Goal: Information Seeking & Learning: Learn about a topic

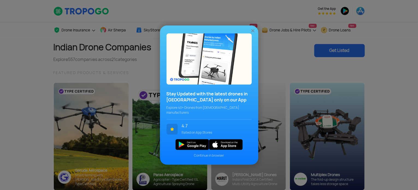
click at [252, 33] on img at bounding box center [252, 30] width 5 height 5
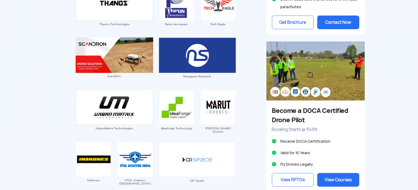
scroll to position [528, 0]
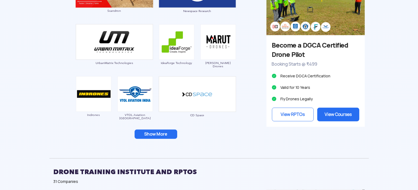
click at [166, 138] on button "Show More" at bounding box center [156, 133] width 43 height 9
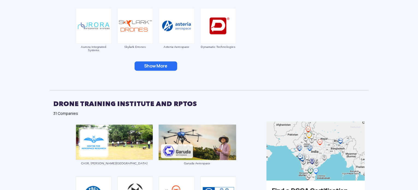
scroll to position [707, 0]
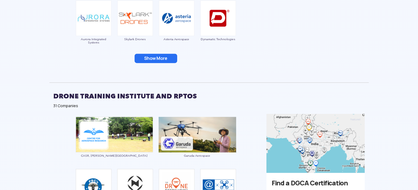
click at [152, 54] on button "Show More" at bounding box center [156, 58] width 43 height 9
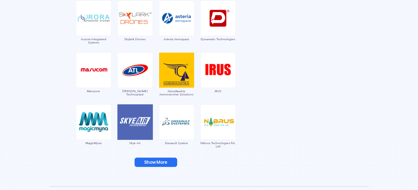
scroll to position [739, 0]
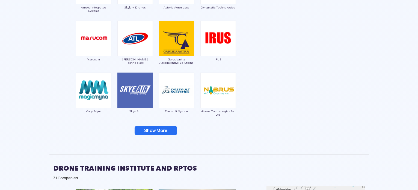
click at [168, 126] on button "Show More" at bounding box center [156, 130] width 43 height 9
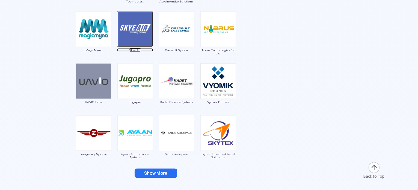
scroll to position [836, 0]
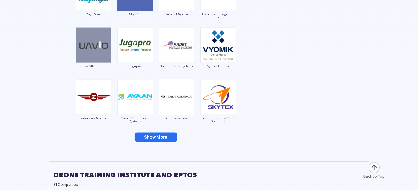
click at [142, 136] on button "Show More" at bounding box center [156, 136] width 43 height 9
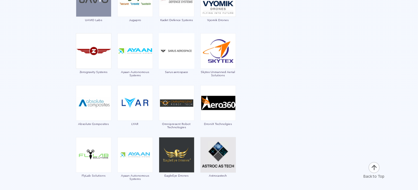
scroll to position [931, 0]
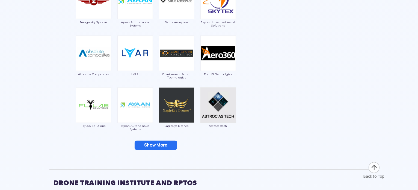
click at [147, 147] on button "Show More" at bounding box center [156, 145] width 43 height 9
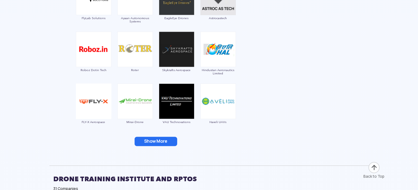
scroll to position [1040, 0]
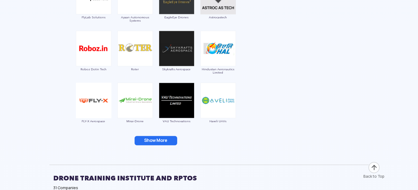
click at [150, 142] on button "Show More" at bounding box center [156, 140] width 43 height 9
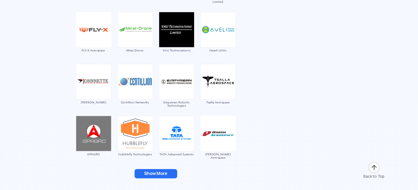
scroll to position [1125, 0]
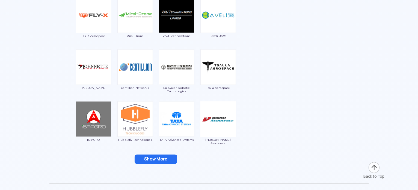
click at [154, 155] on button "Show More" at bounding box center [156, 158] width 43 height 9
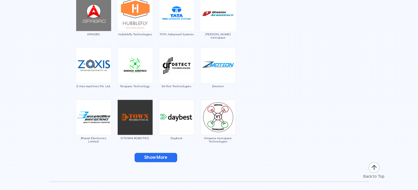
scroll to position [1231, 0]
click at [158, 157] on button "Show More" at bounding box center [156, 156] width 43 height 9
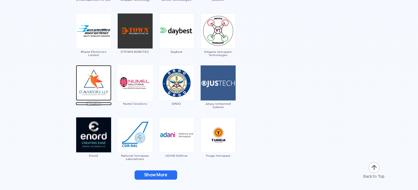
scroll to position [1317, 0]
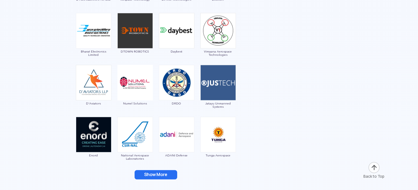
click at [156, 172] on button "Show More" at bounding box center [156, 174] width 43 height 9
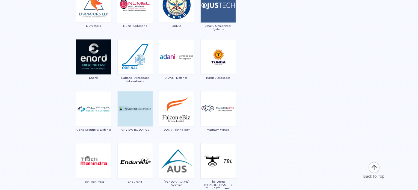
scroll to position [1421, 0]
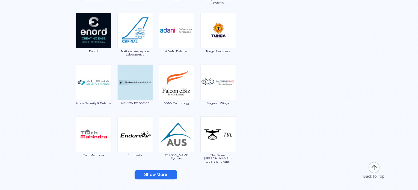
click at [151, 173] on button "Show More" at bounding box center [156, 174] width 43 height 9
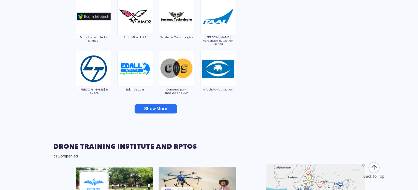
scroll to position [1591, 0]
click at [167, 111] on button "Show More" at bounding box center [156, 108] width 43 height 9
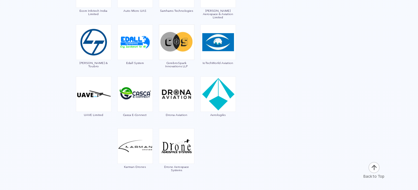
scroll to position [1656, 0]
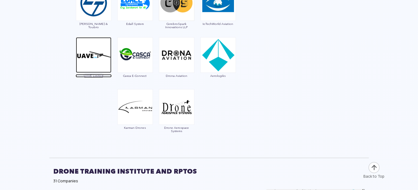
click at [83, 61] on img at bounding box center [93, 54] width 35 height 35
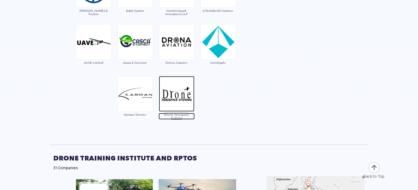
click at [182, 102] on img at bounding box center [176, 93] width 35 height 35
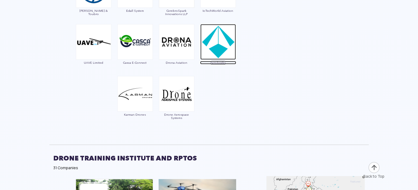
click at [215, 56] on img at bounding box center [217, 41] width 35 height 35
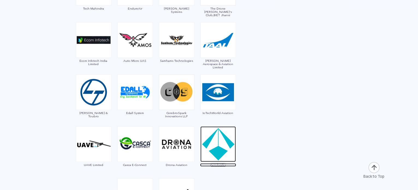
scroll to position [1567, 0]
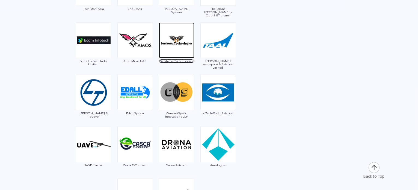
click at [172, 46] on img at bounding box center [176, 39] width 35 height 35
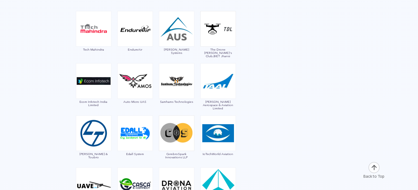
click at [175, 47] on div "[PERSON_NAME] Systems" at bounding box center [177, 34] width 36 height 46
click at [179, 33] on img at bounding box center [176, 28] width 35 height 35
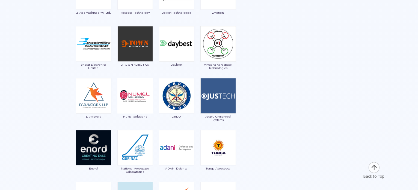
scroll to position [1304, 0]
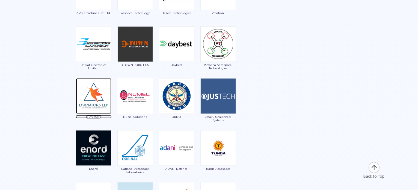
click at [91, 92] on img at bounding box center [93, 95] width 35 height 35
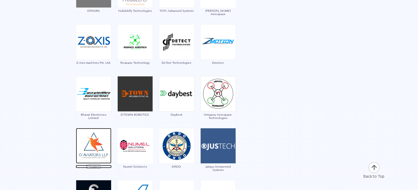
scroll to position [1252, 0]
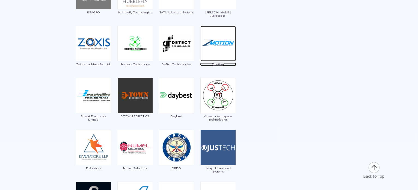
click at [210, 53] on img at bounding box center [217, 43] width 35 height 35
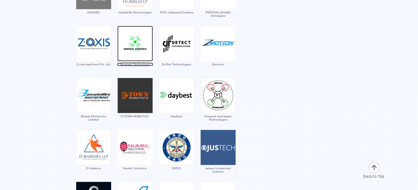
click at [141, 56] on img at bounding box center [134, 43] width 35 height 35
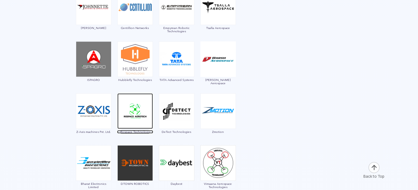
scroll to position [1184, 0]
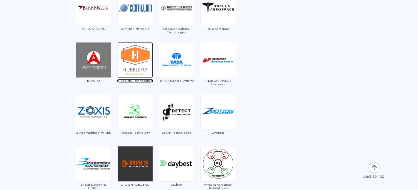
click at [142, 55] on img at bounding box center [134, 59] width 35 height 35
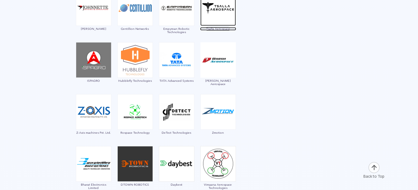
click at [212, 19] on img at bounding box center [217, 7] width 35 height 35
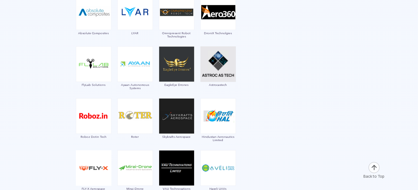
scroll to position [970, 0]
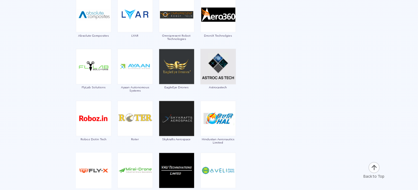
click at [175, 85] on div "EagleEye Drones" at bounding box center [177, 72] width 36 height 46
click at [181, 69] on img at bounding box center [176, 66] width 35 height 35
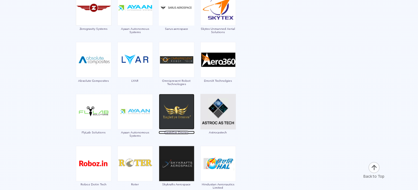
scroll to position [924, 0]
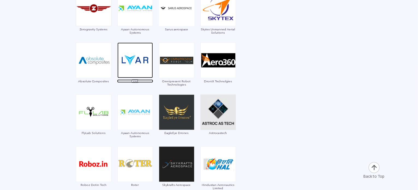
click at [132, 69] on img at bounding box center [134, 60] width 35 height 35
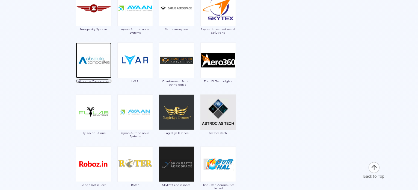
click at [103, 64] on img at bounding box center [93, 60] width 35 height 35
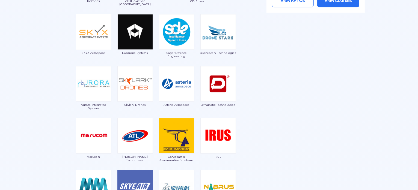
scroll to position [641, 0]
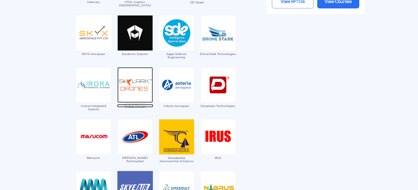
click at [131, 91] on img at bounding box center [134, 84] width 35 height 35
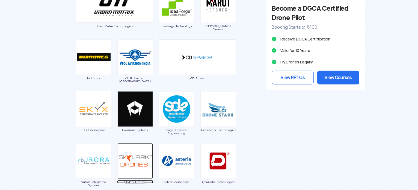
scroll to position [563, 0]
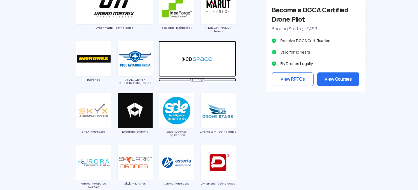
click at [184, 67] on img at bounding box center [197, 59] width 77 height 36
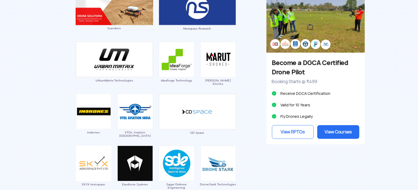
click at [220, 58] on img at bounding box center [217, 59] width 35 height 35
click at [219, 74] on img at bounding box center [217, 59] width 35 height 35
click at [219, 51] on img at bounding box center [217, 59] width 35 height 35
click at [218, 57] on img at bounding box center [217, 59] width 35 height 35
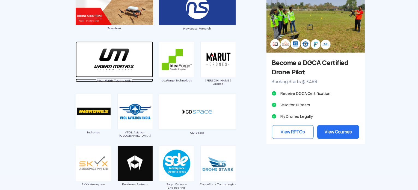
click at [116, 69] on img at bounding box center [114, 59] width 77 height 36
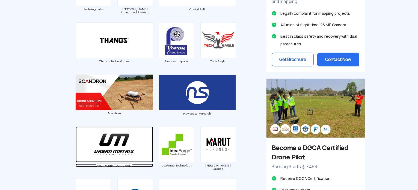
scroll to position [425, 0]
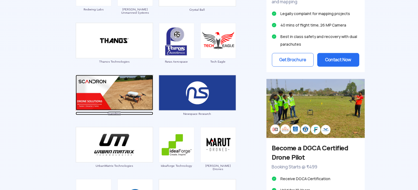
click at [121, 89] on img at bounding box center [114, 92] width 77 height 35
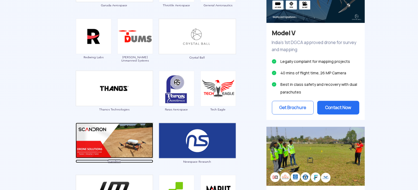
scroll to position [336, 0]
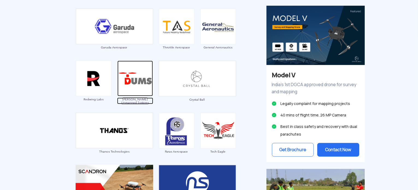
click at [137, 81] on img at bounding box center [134, 78] width 35 height 35
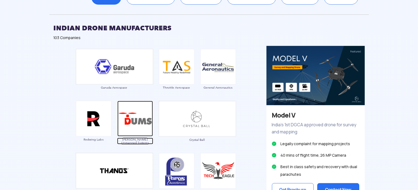
scroll to position [295, 0]
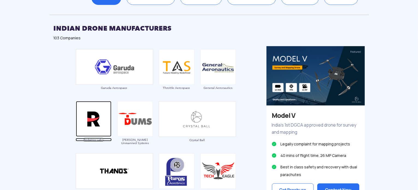
click at [87, 125] on img at bounding box center [93, 118] width 35 height 35
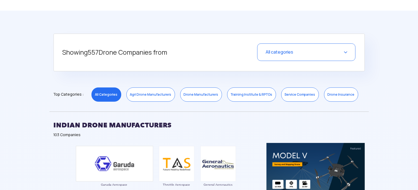
scroll to position [198, 0]
drag, startPoint x: 196, startPoint y: 95, endPoint x: 189, endPoint y: 95, distance: 7.1
click at [189, 95] on link "Drone Manufacturers" at bounding box center [201, 95] width 42 height 14
